Goal: Transaction & Acquisition: Purchase product/service

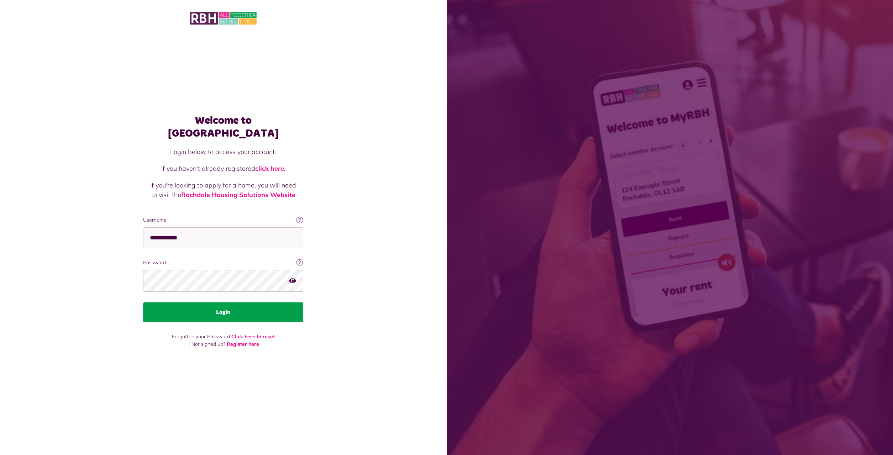
click at [212, 306] on button "Login" at bounding box center [223, 312] width 160 height 20
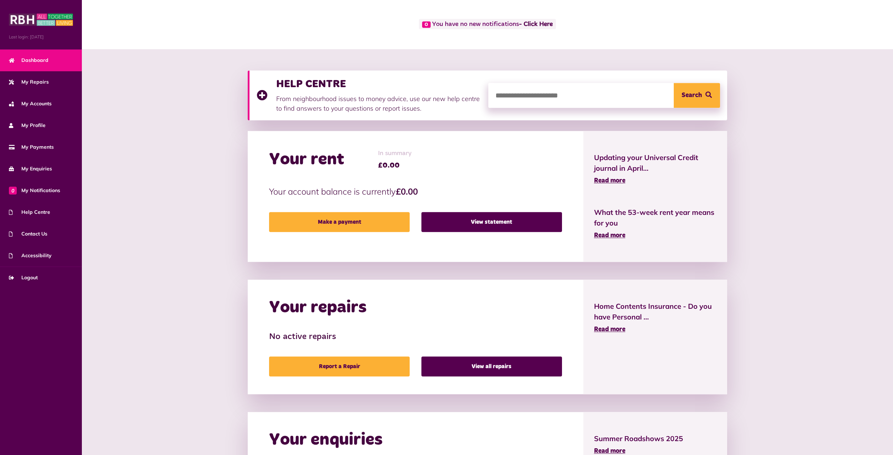
scroll to position [20, 0]
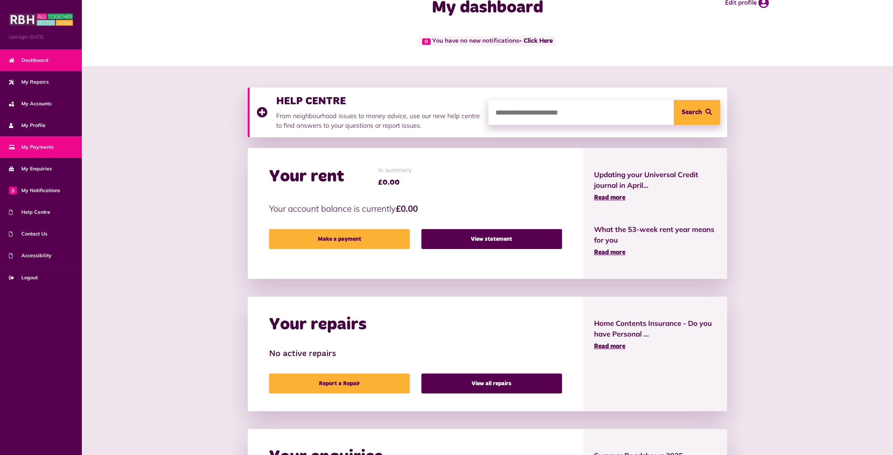
click at [31, 145] on span "My Payments" at bounding box center [31, 146] width 45 height 7
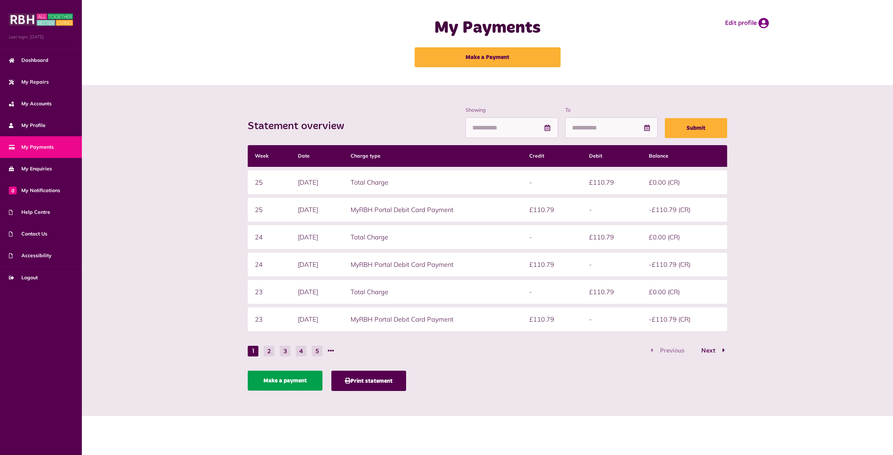
click at [283, 381] on link "Make a payment" at bounding box center [285, 381] width 75 height 20
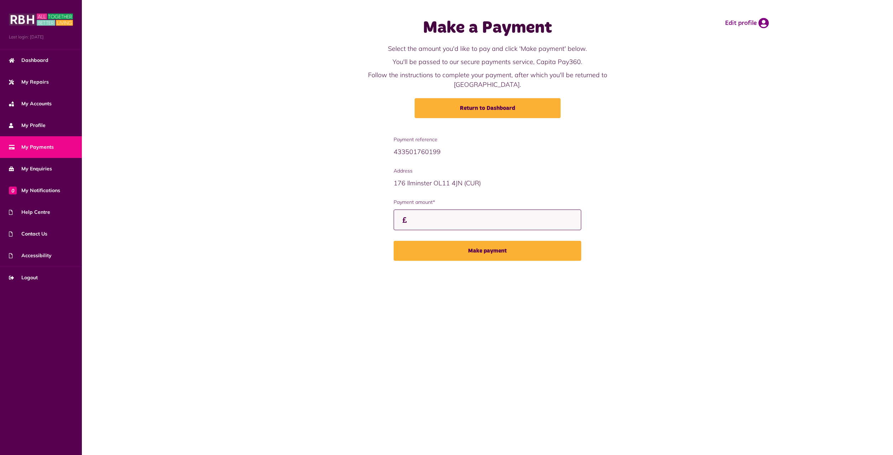
click at [443, 210] on input "Payment amount*" at bounding box center [488, 220] width 188 height 21
type input "*"
click at [391, 91] on div "Make a Payment Select the amount you'd like to pay and click 'Make payment' bel…" at bounding box center [487, 68] width 285 height 122
click at [421, 216] on input "Payment amount*" at bounding box center [488, 220] width 188 height 21
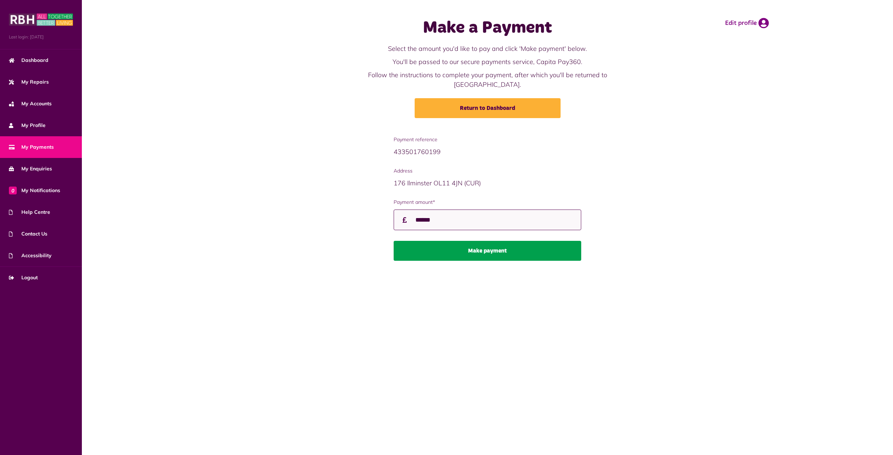
type input "******"
click at [464, 243] on button "Make payment" at bounding box center [488, 251] width 188 height 20
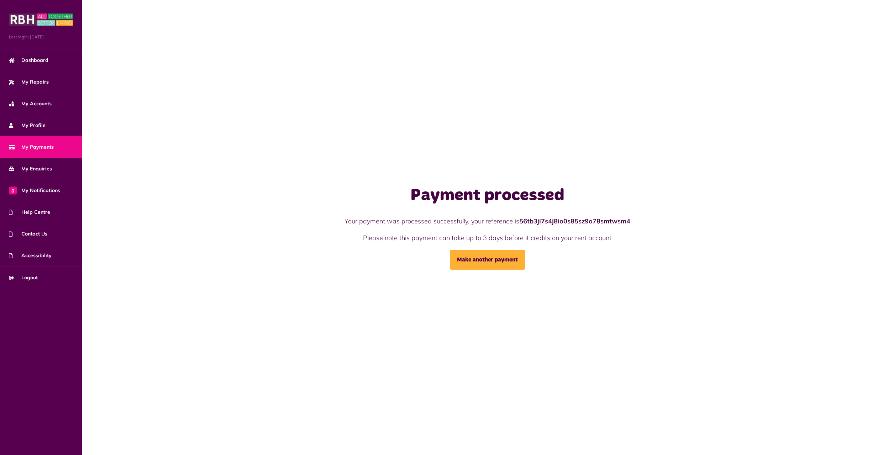
click at [36, 151] on span "My Payments" at bounding box center [31, 146] width 45 height 7
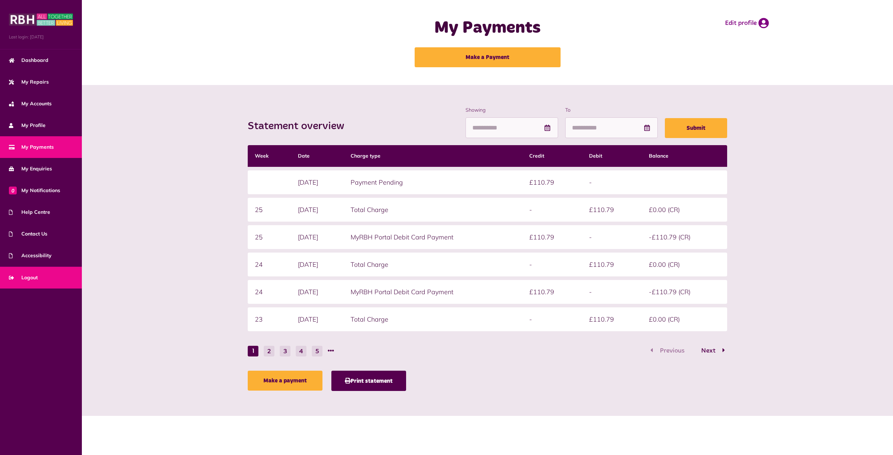
click at [28, 279] on span "Logout" at bounding box center [23, 277] width 29 height 7
